Goal: Check status: Check status

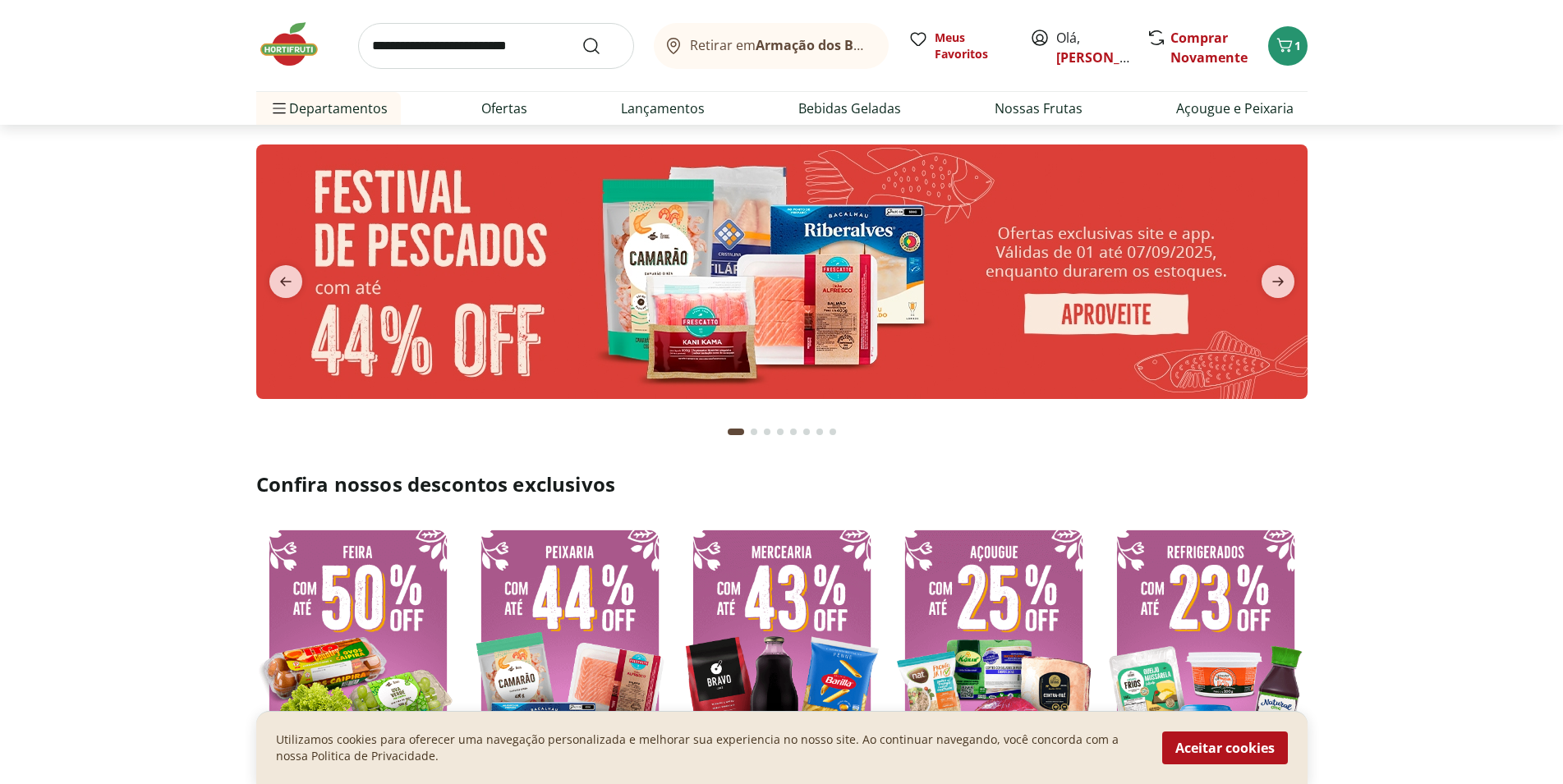
click at [1048, 42] on icon at bounding box center [1039, 38] width 20 height 20
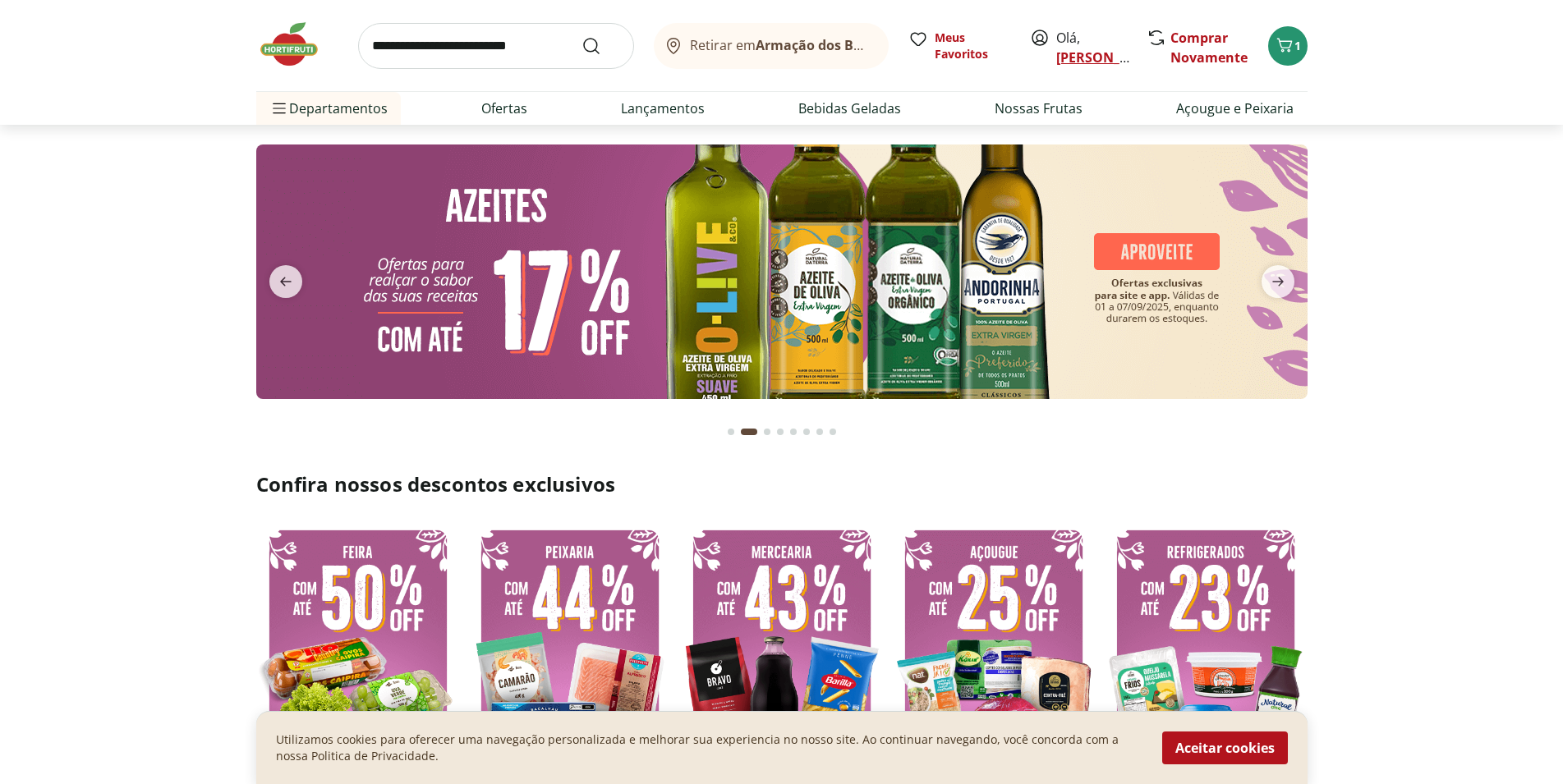
click at [1073, 61] on link "[PERSON_NAME]" at bounding box center [1109, 57] width 107 height 18
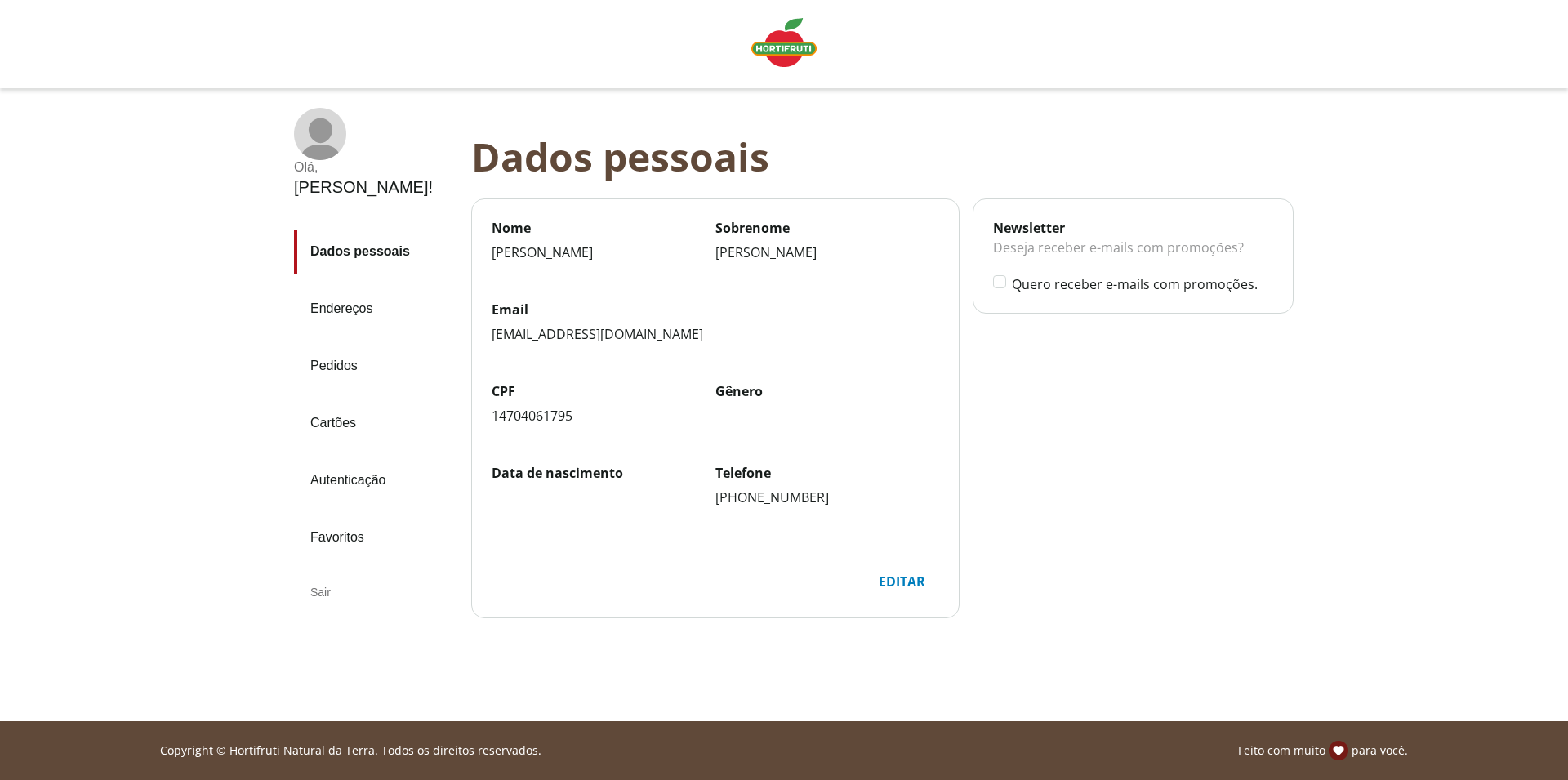
click at [343, 344] on link "Pedidos" at bounding box center [375, 365] width 164 height 44
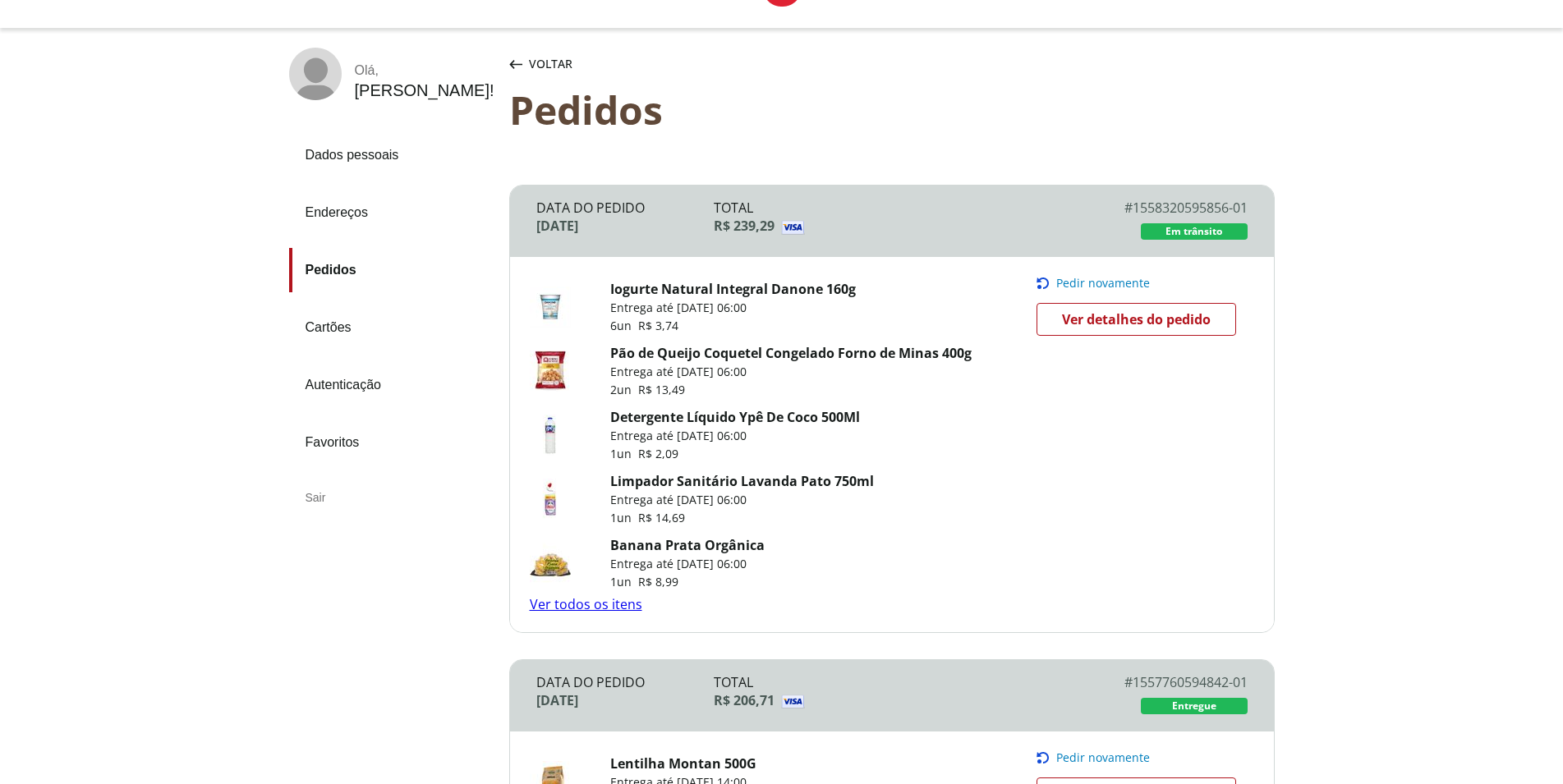
scroll to position [84, 0]
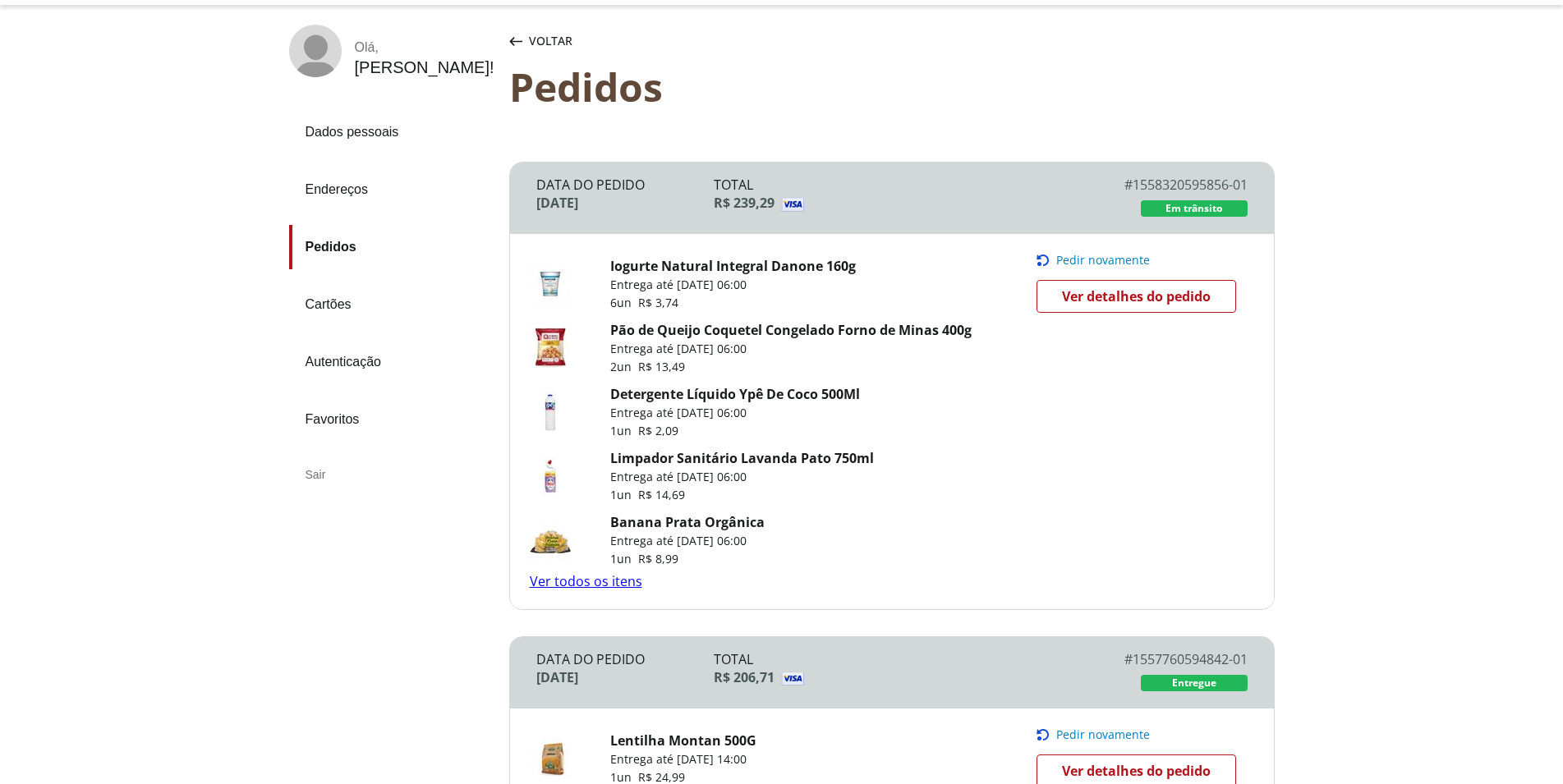
click at [595, 579] on link "Ver todos os itens" at bounding box center [585, 581] width 112 height 18
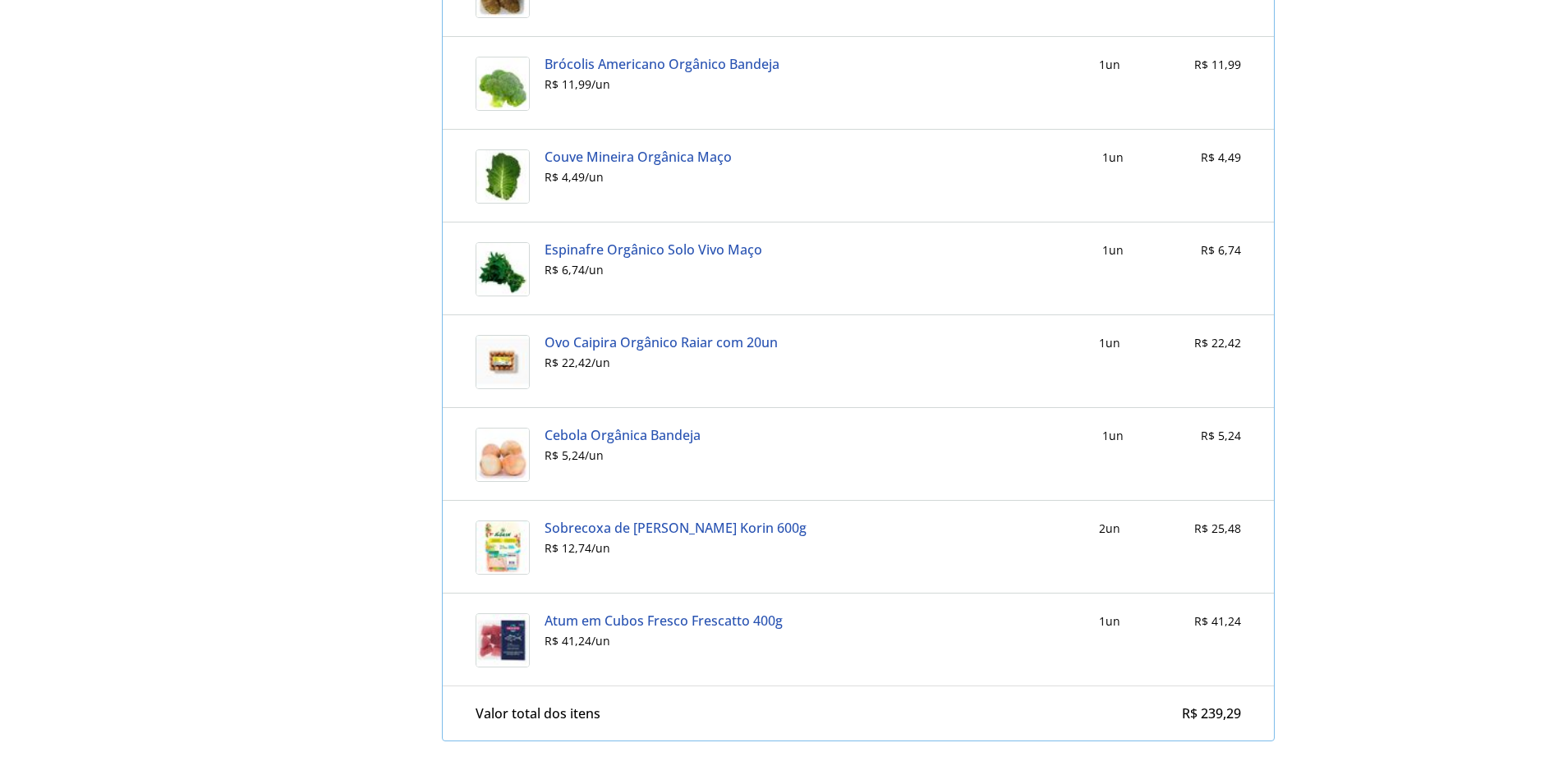
scroll to position [1759, 0]
